Goal: Navigation & Orientation: Find specific page/section

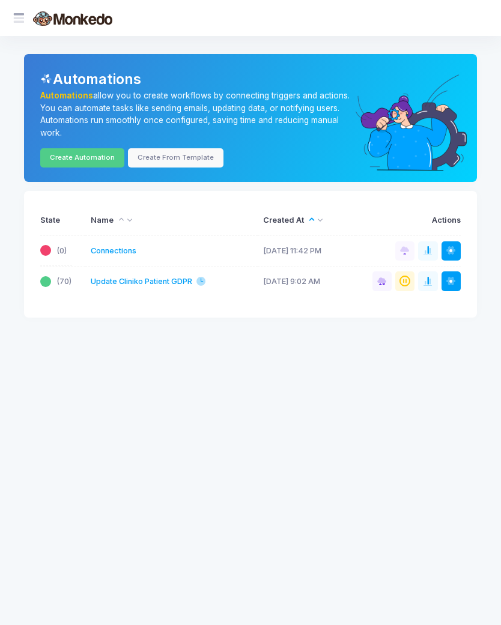
click at [175, 281] on link "Update Cliniko Patient GDPR" at bounding box center [142, 281] width 102 height 11
click at [25, 20] on span at bounding box center [25, 18] width 0 height 13
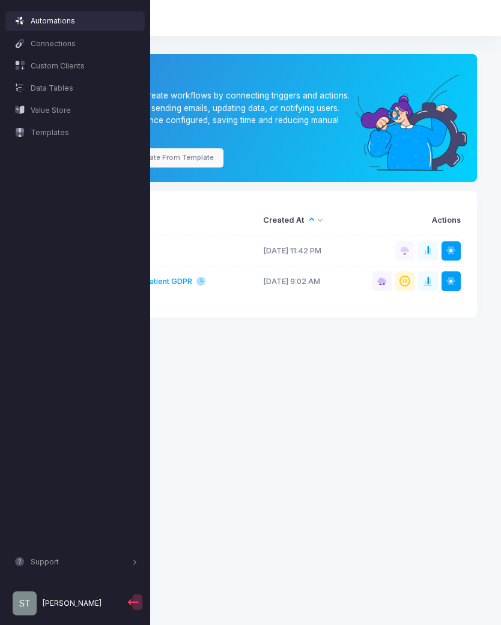
click at [426, 374] on app-root "Monkedo Automations Connections Custom Clients Data Tables Value Store Template…" at bounding box center [250, 312] width 501 height 625
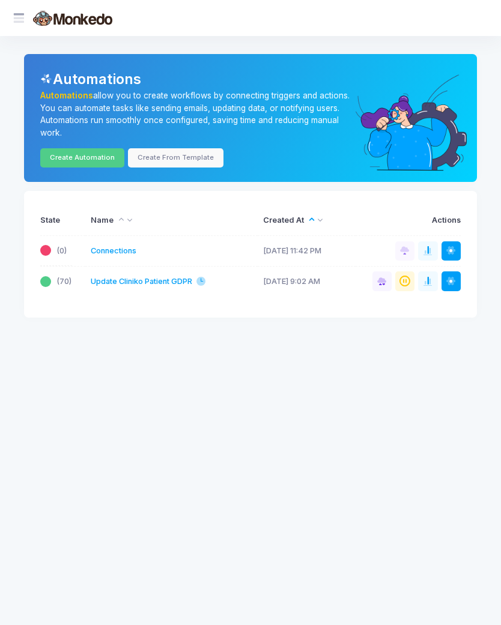
click at [461, 277] on button at bounding box center [450, 280] width 19 height 19
click at [424, 398] on app-root "Monkedo Automations Connections Custom Clients Data Tables Value Store Template…" at bounding box center [250, 312] width 501 height 625
click at [387, 278] on span at bounding box center [387, 281] width 0 height 11
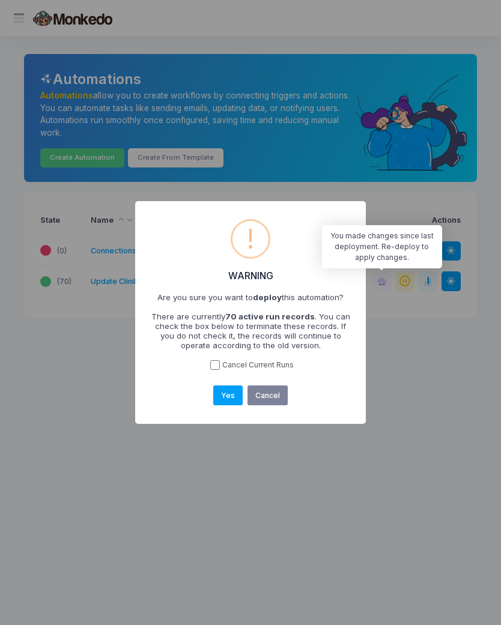
click at [277, 398] on button "Cancel" at bounding box center [267, 396] width 40 height 20
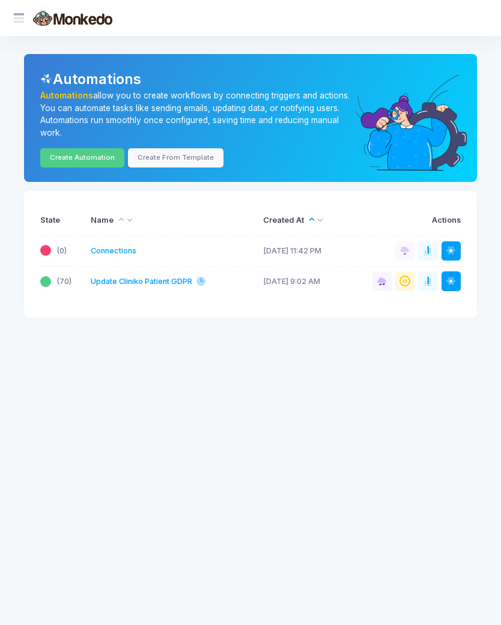
click at [434, 280] on span at bounding box center [434, 281] width 0 height 11
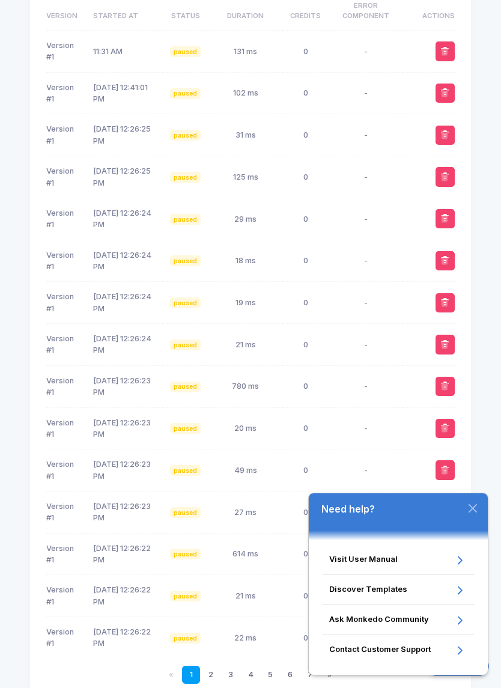
scroll to position [350, 0]
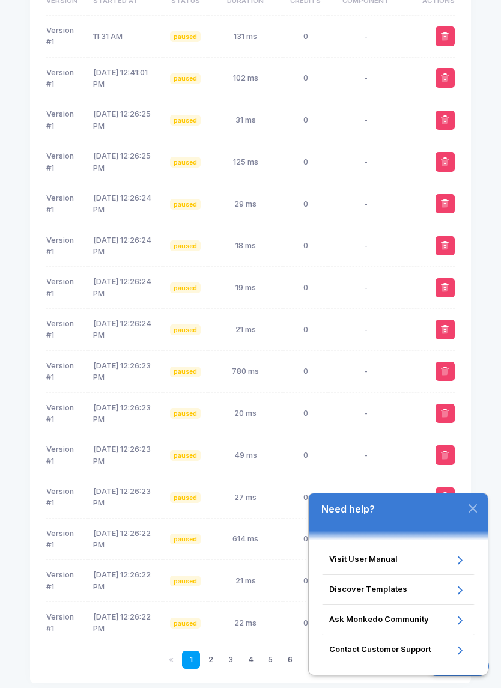
click at [473, 510] on icon "button" at bounding box center [473, 508] width 10 height 10
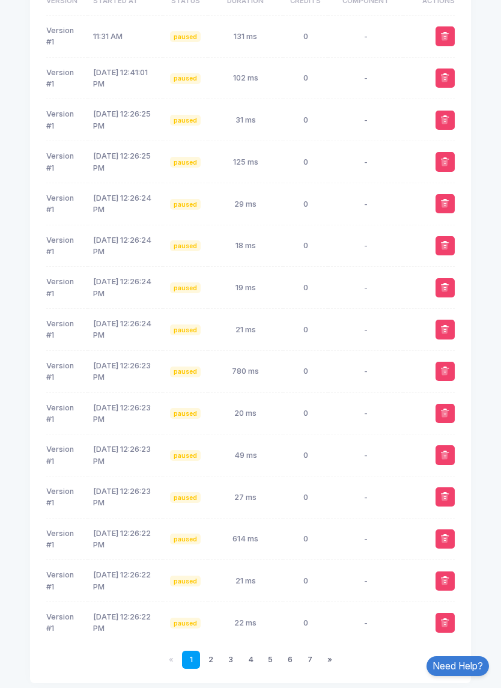
click at [309, 625] on link "7" at bounding box center [310, 660] width 18 height 18
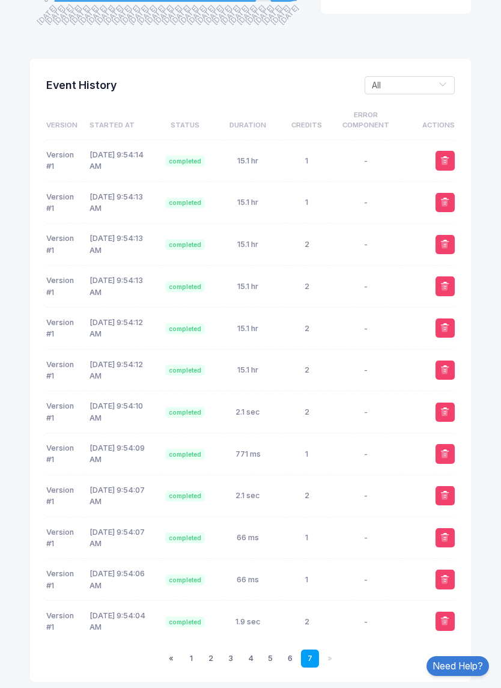
click at [289, 625] on link "6" at bounding box center [290, 658] width 18 height 18
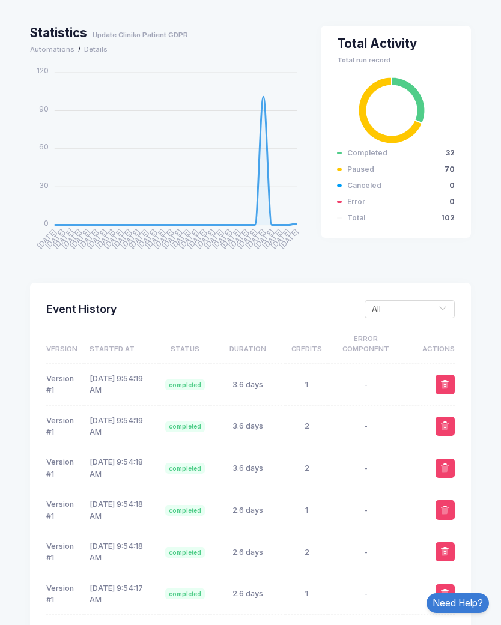
scroll to position [0, 0]
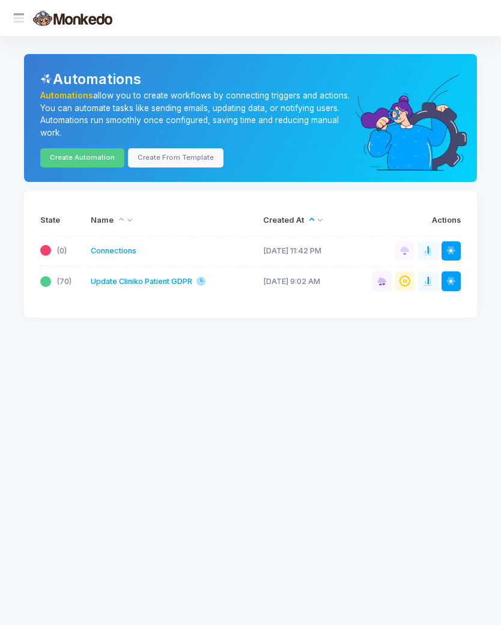
click at [25, 22] on span at bounding box center [25, 18] width 0 height 13
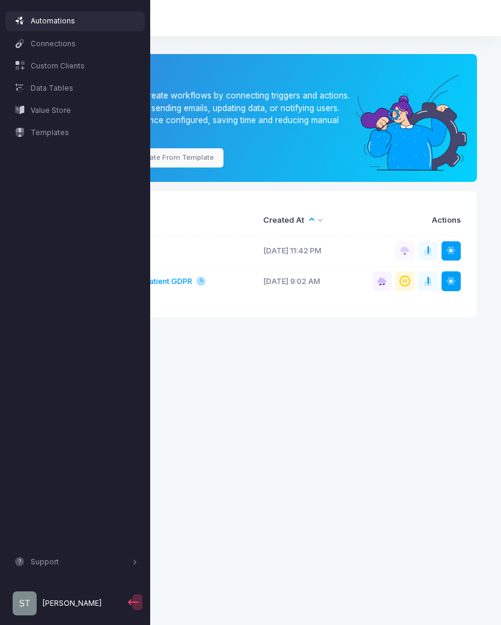
click at [69, 604] on link "stacey" at bounding box center [65, 604] width 120 height 34
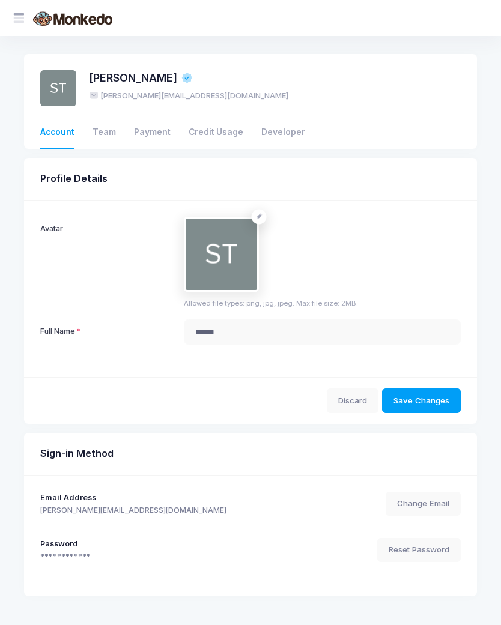
click at [224, 135] on link "Credit Usage" at bounding box center [216, 133] width 55 height 32
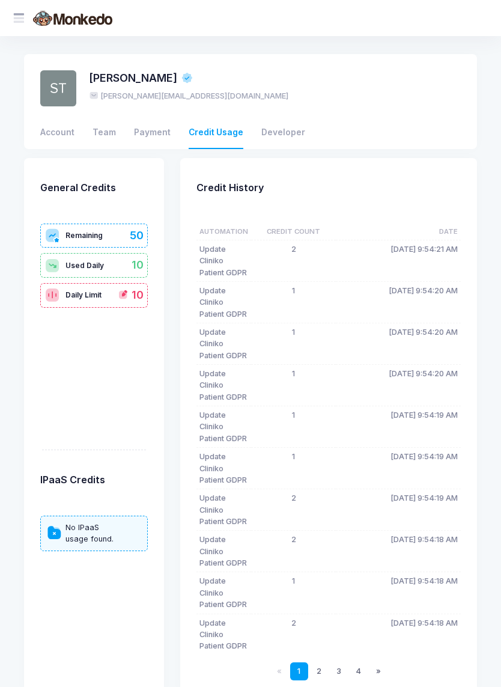
click at [282, 139] on link "Developer" at bounding box center [283, 133] width 44 height 32
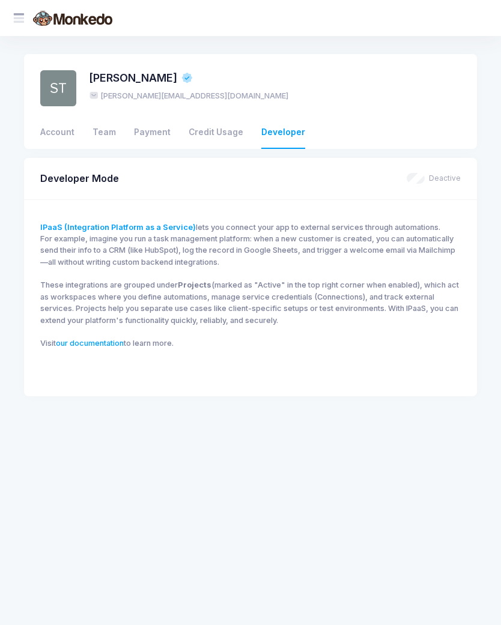
click at [219, 132] on link "Credit Usage" at bounding box center [216, 133] width 55 height 32
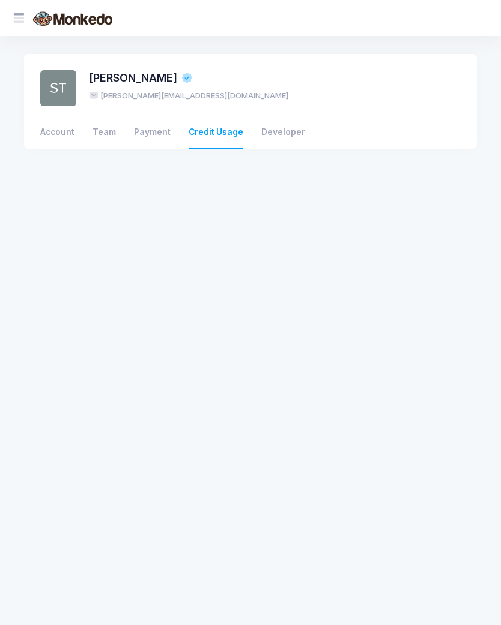
click at [156, 133] on link "Payment" at bounding box center [152, 133] width 37 height 32
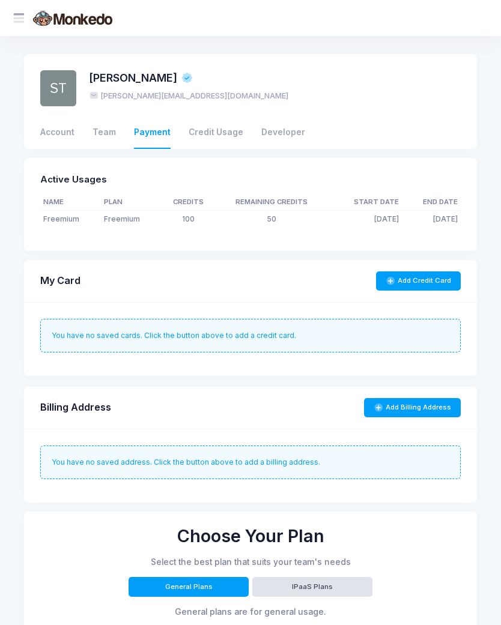
click at [103, 137] on link "Team" at bounding box center [104, 133] width 23 height 32
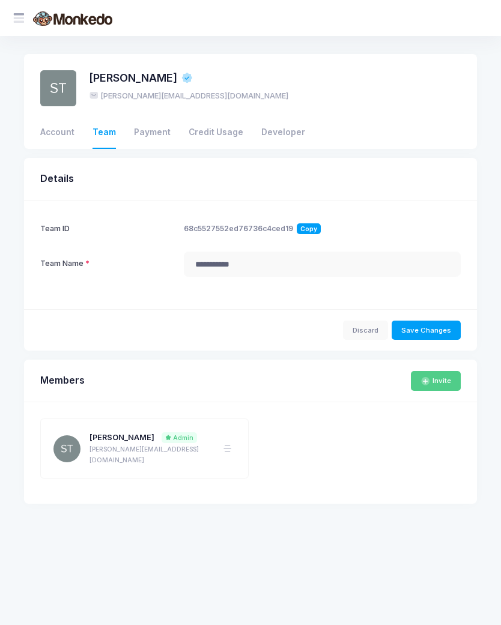
click at [63, 129] on link "Account" at bounding box center [57, 133] width 34 height 32
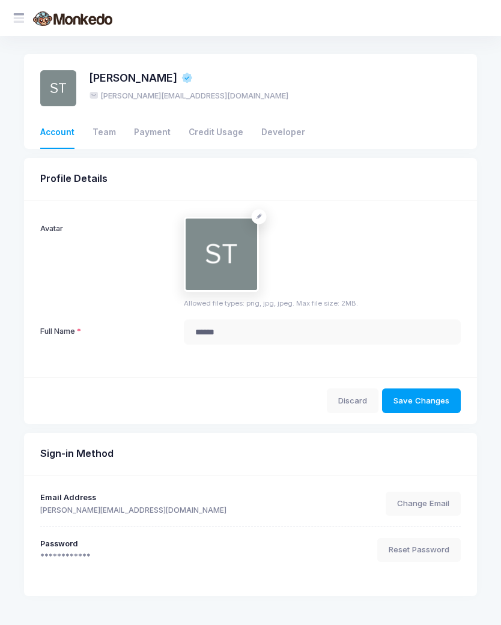
click at [109, 135] on link "Team" at bounding box center [104, 133] width 23 height 32
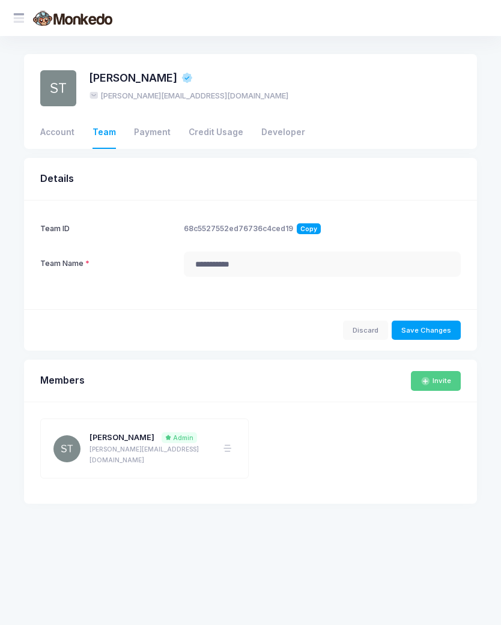
click at [153, 138] on link "Payment" at bounding box center [152, 133] width 37 height 32
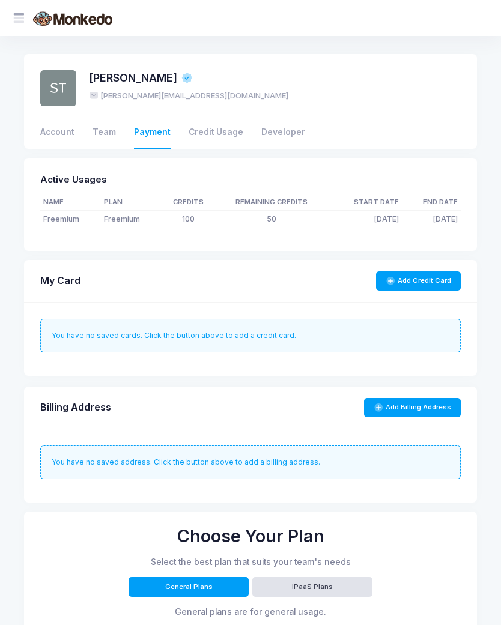
click at [205, 136] on link "Credit Usage" at bounding box center [216, 133] width 55 height 32
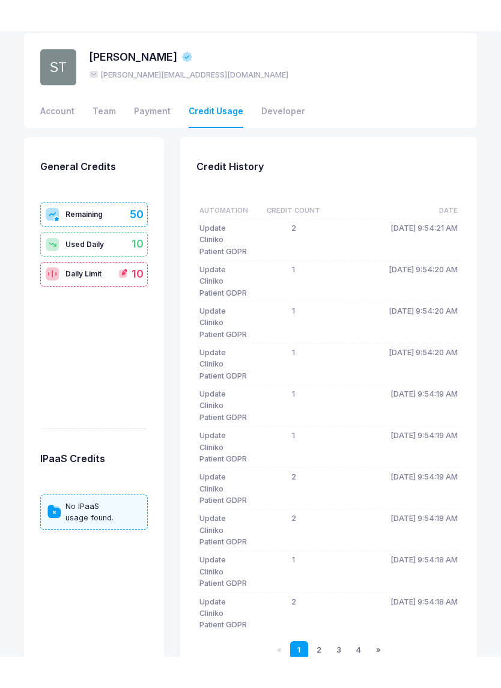
scroll to position [126, 0]
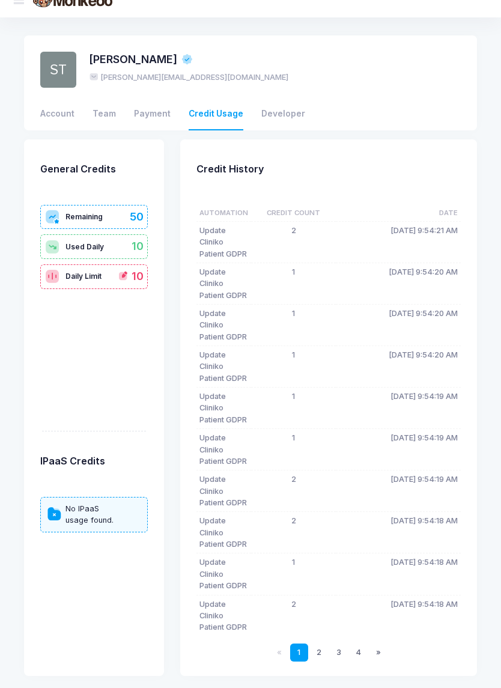
click at [362, 625] on link "4" at bounding box center [359, 652] width 18 height 18
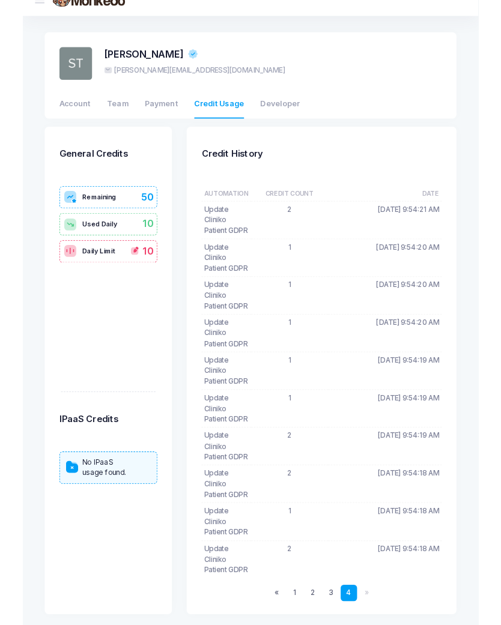
scroll to position [0, 0]
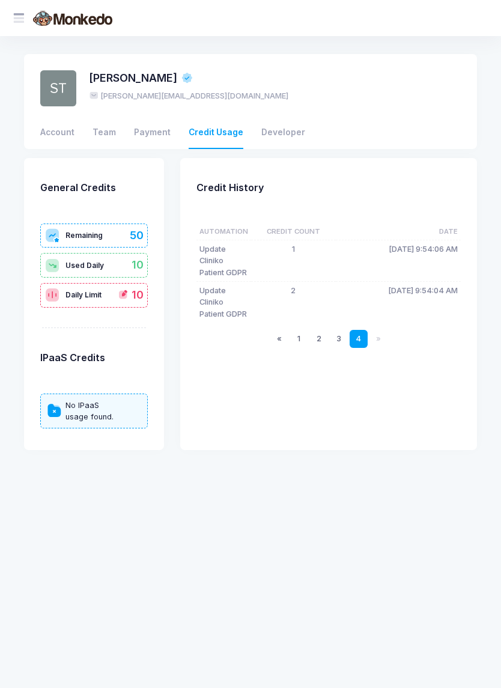
click at [221, 321] on td "Update Cliniko Patient GDPR" at bounding box center [223, 301] width 55 height 41
click at [28, 22] on div at bounding box center [18, 18] width 21 height 21
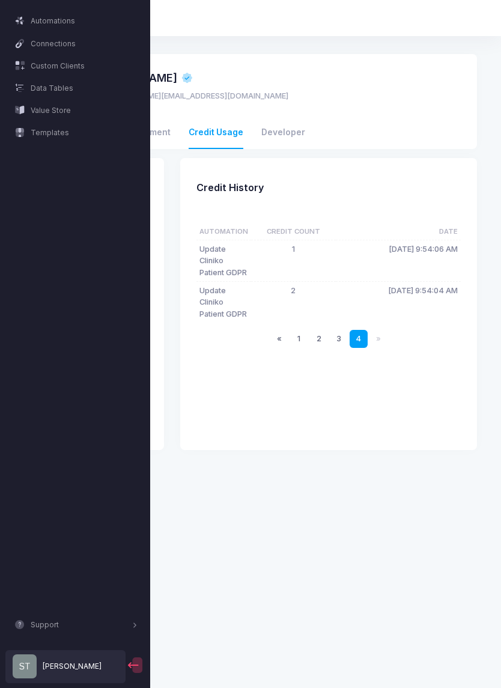
click at [60, 91] on span "Data Tables" at bounding box center [84, 88] width 107 height 11
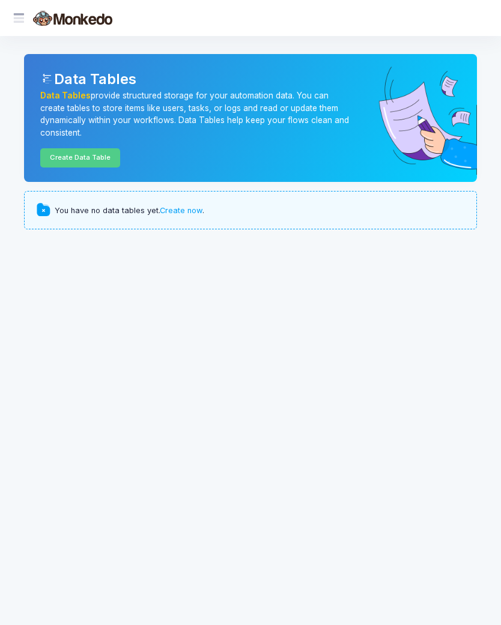
click at [25, 14] on span at bounding box center [25, 18] width 0 height 13
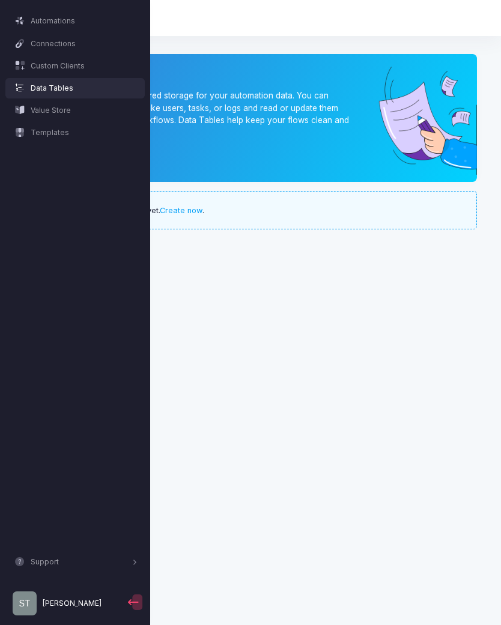
click at [68, 106] on span "Value Store" at bounding box center [84, 110] width 107 height 11
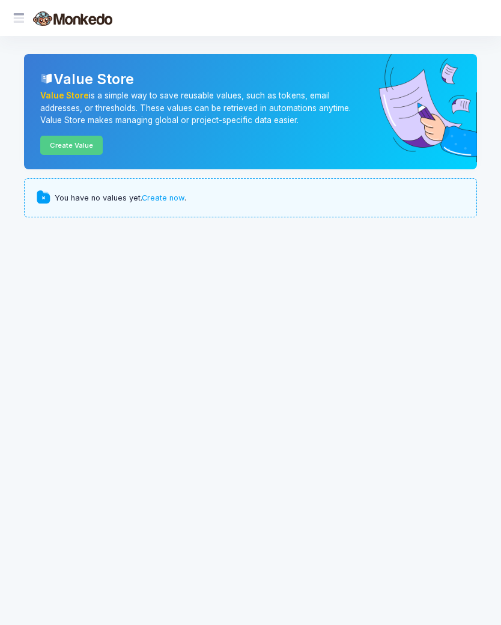
click at [16, 27] on div at bounding box center [18, 18] width 21 height 21
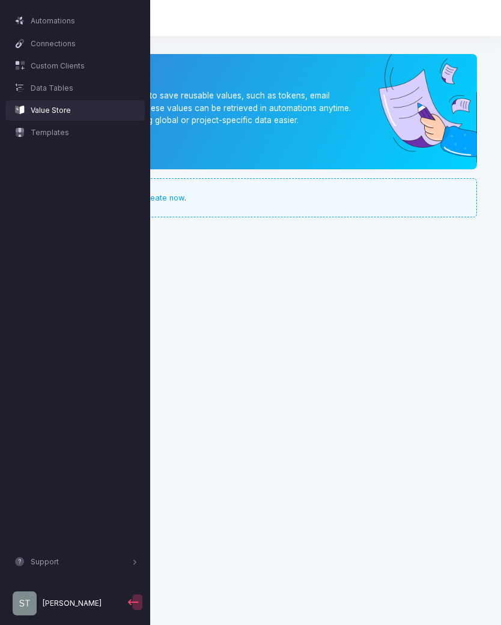
click at [79, 66] on span "Custom Clients" at bounding box center [84, 66] width 107 height 11
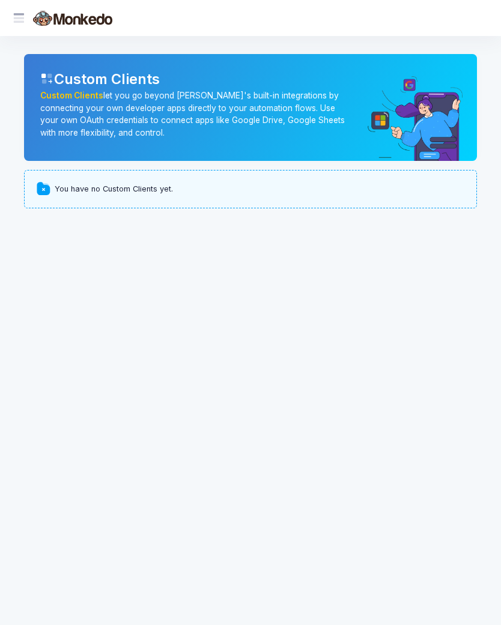
click at [25, 18] on span at bounding box center [25, 18] width 0 height 13
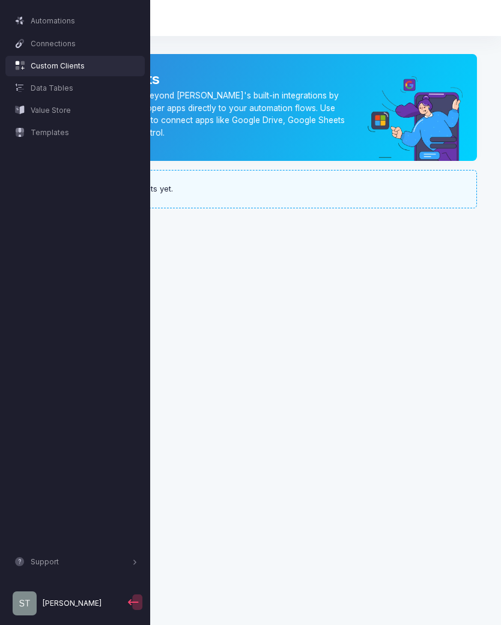
click at [62, 46] on span "Connections" at bounding box center [84, 43] width 107 height 11
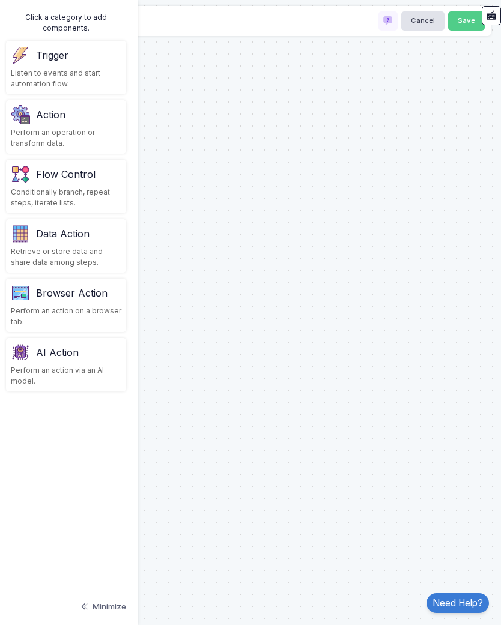
type input "**********"
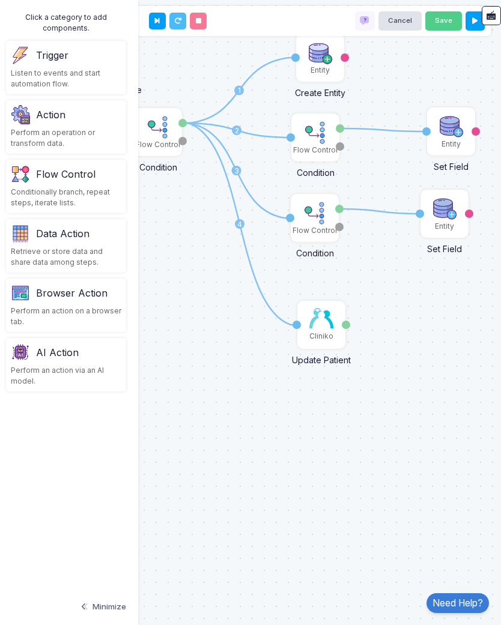
click at [473, 613] on link "Need Help?" at bounding box center [457, 603] width 62 height 20
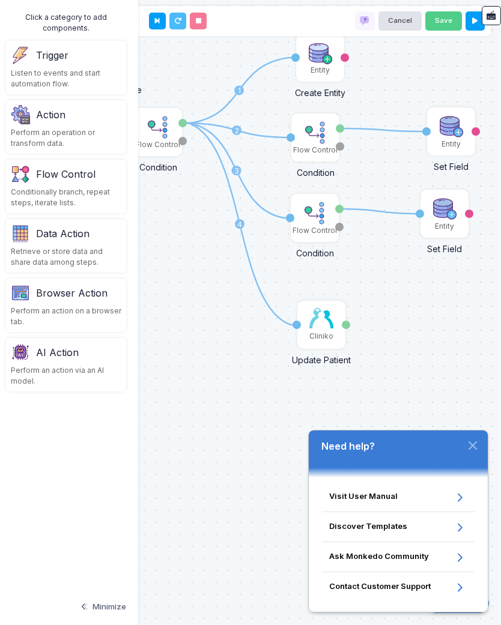
click at [425, 595] on span "Contact Customer Support" at bounding box center [391, 587] width 124 height 14
click at [109, 619] on button "Minimize" at bounding box center [102, 607] width 47 height 24
